Goal: Navigation & Orientation: Find specific page/section

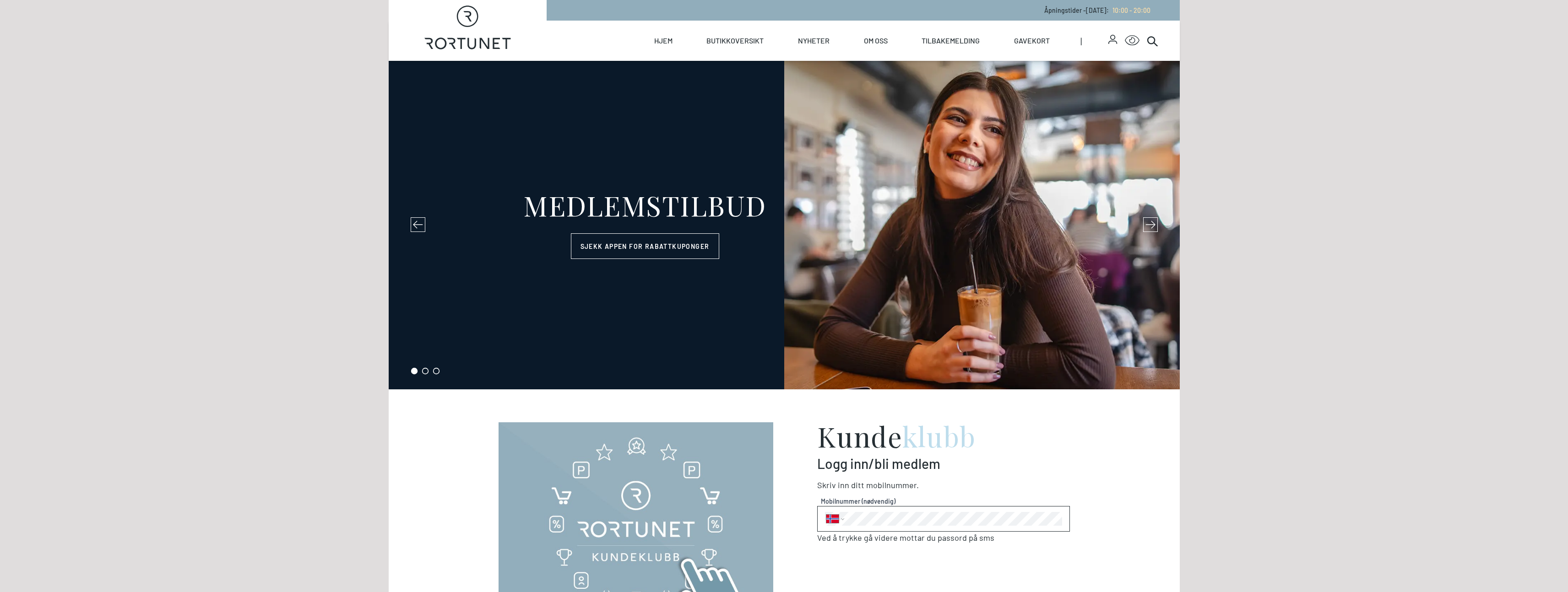
select select "NO"
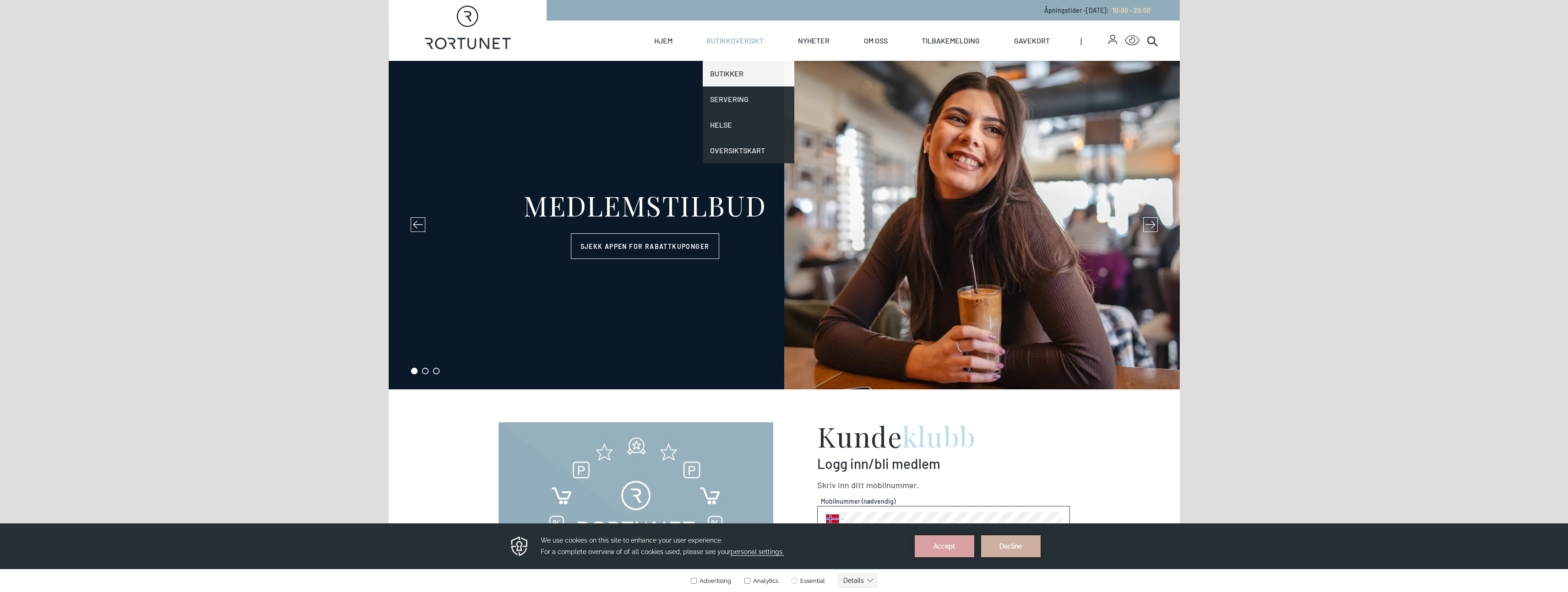
click at [728, 68] on link "Butikker" at bounding box center [748, 74] width 91 height 26
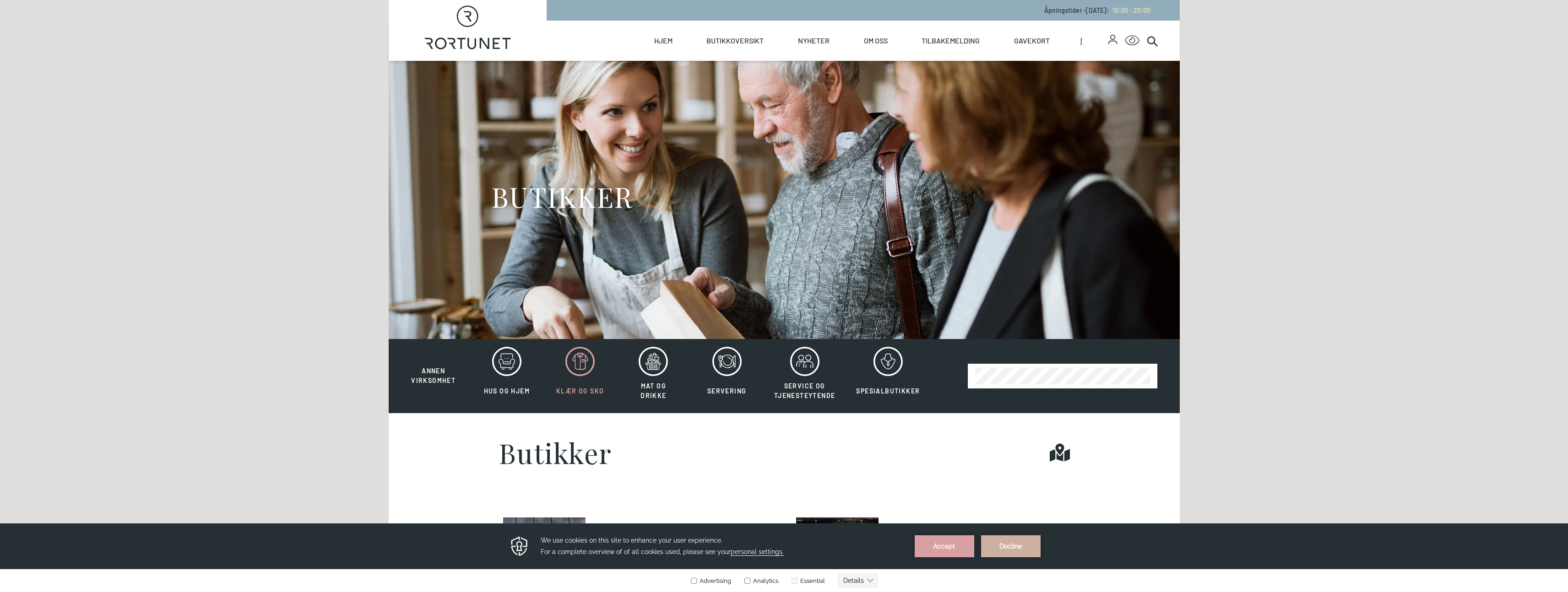
click at [575, 364] on icon at bounding box center [580, 361] width 29 height 29
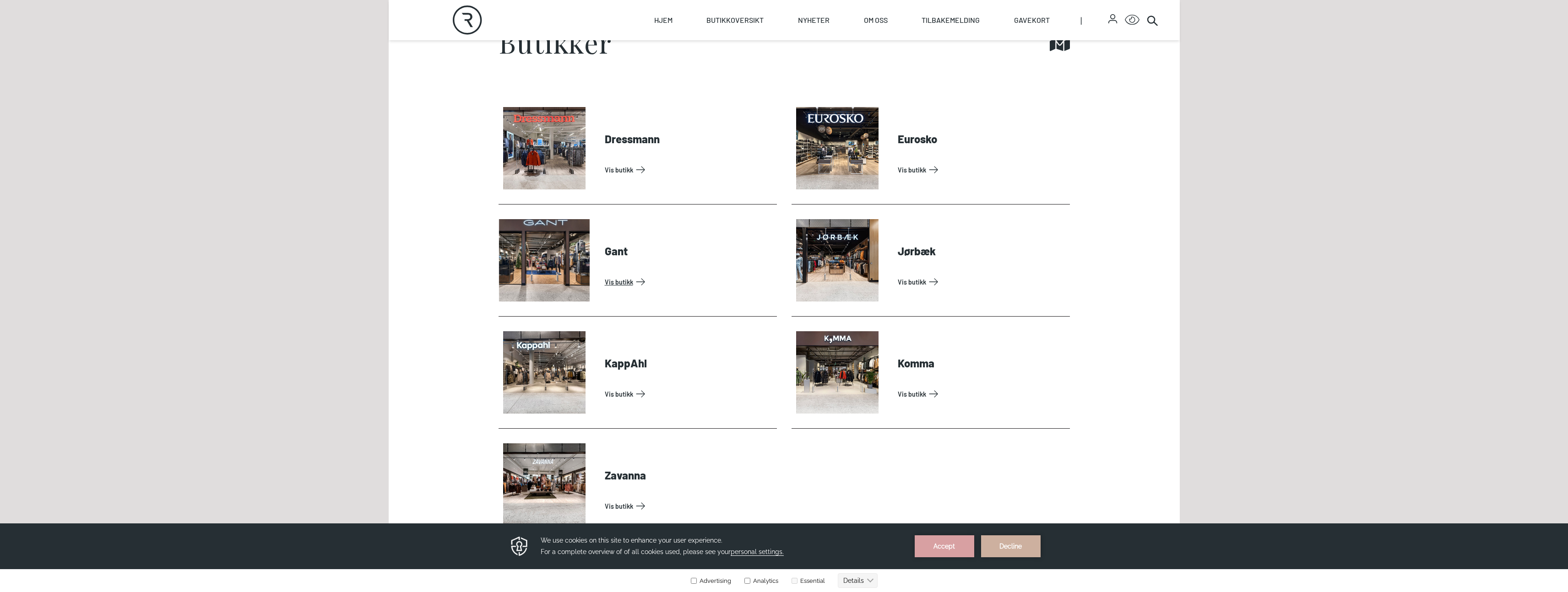
scroll to position [409, 0]
click at [1006, 545] on button "Decline" at bounding box center [1011, 546] width 60 height 22
